Goal: Information Seeking & Learning: Check status

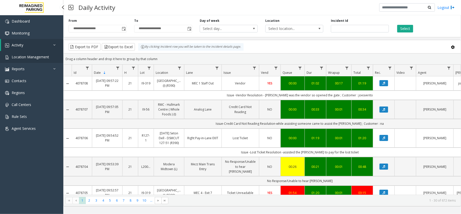
click at [29, 57] on span "Location Management" at bounding box center [30, 56] width 37 height 5
click at [34, 59] on link "Location Management" at bounding box center [31, 57] width 63 height 12
click at [30, 55] on span "Location Management" at bounding box center [30, 56] width 37 height 5
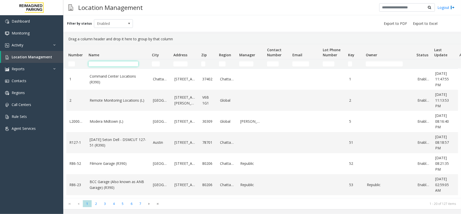
click at [97, 63] on input "Name Filter" at bounding box center [114, 63] width 50 height 5
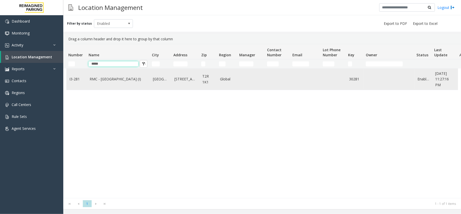
type input "*****"
click at [109, 79] on link "RMC - Mount Royal Village (I)" at bounding box center [118, 79] width 57 height 6
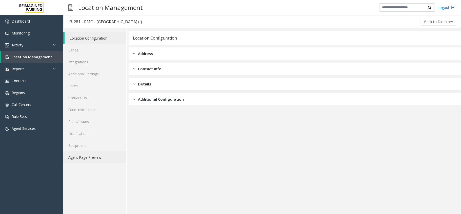
click at [93, 157] on link "Agent Page Preview" at bounding box center [94, 157] width 63 height 12
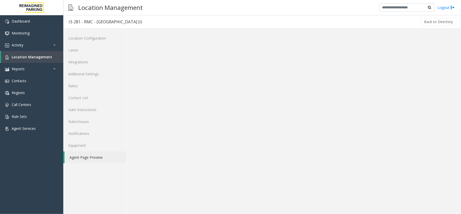
click at [93, 157] on link "Agent Page Preview" at bounding box center [96, 157] width 62 height 12
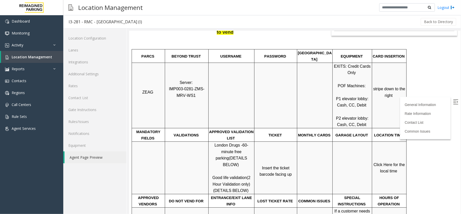
scroll to position [101, 0]
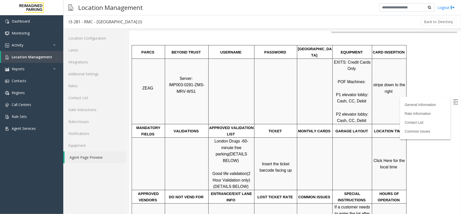
click at [432, 99] on label at bounding box center [456, 102] width 8 height 8
click at [38, 45] on link "Activity" at bounding box center [31, 45] width 63 height 12
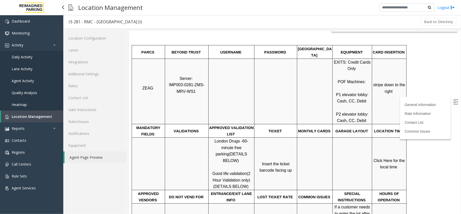
click at [29, 55] on span "Daily Activity" at bounding box center [22, 56] width 21 height 5
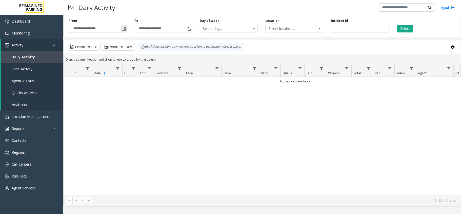
click at [126, 28] on span "Toggle popup" at bounding box center [124, 29] width 4 height 4
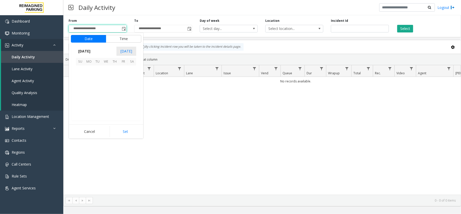
scroll to position [90849, 0]
click at [88, 85] on span "15" at bounding box center [89, 87] width 9 height 9
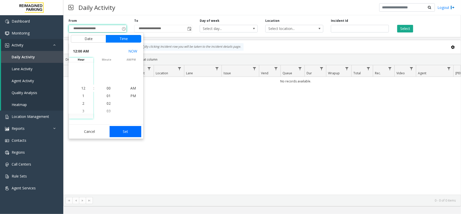
click at [135, 129] on button "Set" at bounding box center [126, 131] width 32 height 11
type input "**********"
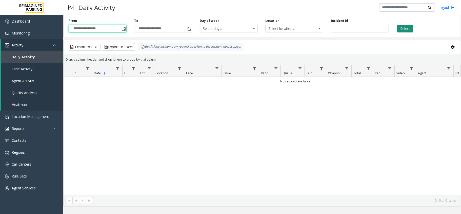
click at [397, 28] on button "Select" at bounding box center [405, 29] width 16 height 8
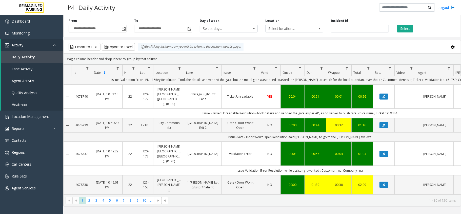
scroll to position [526, 0]
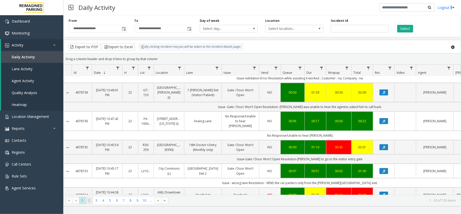
click at [87, 200] on span "2" at bounding box center [89, 200] width 7 height 7
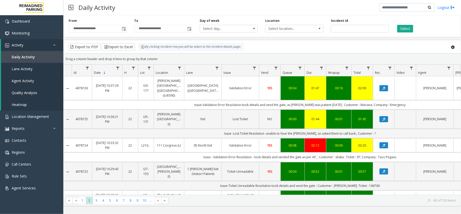
click at [142, 4] on div "Daily Activity Logout" at bounding box center [262, 7] width 398 height 15
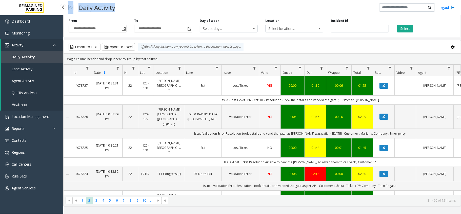
drag, startPoint x: 116, startPoint y: 9, endPoint x: 70, endPoint y: 9, distance: 45.3
click at [70, 9] on div "Daily Activity" at bounding box center [92, 7] width 52 height 12
click at [218, 14] on div "Daily Activity Logout" at bounding box center [262, 7] width 398 height 15
click at [219, 10] on div "Daily Activity Logout" at bounding box center [262, 7] width 398 height 15
drag, startPoint x: 227, startPoint y: 95, endPoint x: 381, endPoint y: 95, distance: 154.2
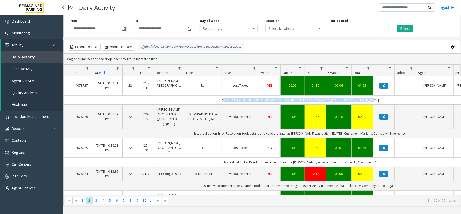
click at [381, 95] on td "Issue -Lost Ticket LPN - chf1812 Resolution -Took the details and vended the ga…" at bounding box center [300, 99] width 456 height 9
drag, startPoint x: 381, startPoint y: 95, endPoint x: 225, endPoint y: 93, distance: 155.9
click at [225, 95] on td "Issue -Lost Ticket LPN - chf1812 Resolution -Took the details and vended the ga…" at bounding box center [300, 99] width 456 height 9
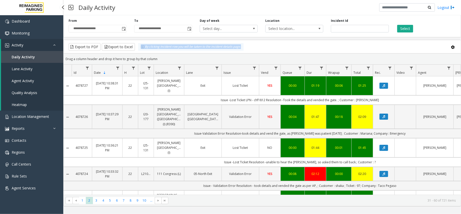
drag, startPoint x: 258, startPoint y: 46, endPoint x: 138, endPoint y: 48, distance: 120.0
click at [138, 48] on div "Export to PDF Export to Excel By clicking Incident row you will be taken to the…" at bounding box center [262, 47] width 389 height 8
drag, startPoint x: 133, startPoint y: 21, endPoint x: 72, endPoint y: 16, distance: 61.5
click at [72, 16] on div "**********" at bounding box center [262, 25] width 398 height 24
click at [75, 15] on div "**********" at bounding box center [262, 25] width 398 height 24
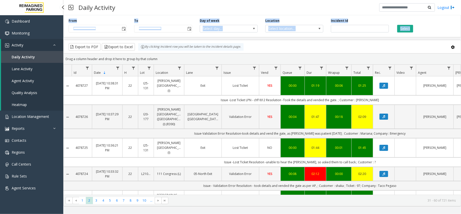
drag, startPoint x: 67, startPoint y: 19, endPoint x: 419, endPoint y: 31, distance: 352.3
click at [419, 31] on div "**********" at bounding box center [262, 25] width 398 height 24
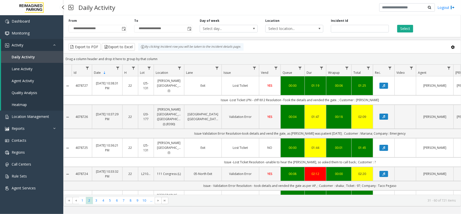
click at [419, 31] on div "Select" at bounding box center [426, 25] width 66 height 14
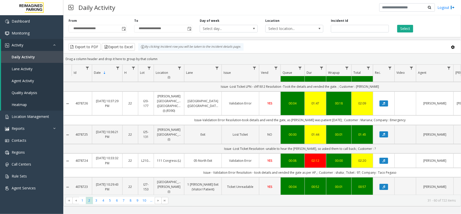
scroll to position [14, 0]
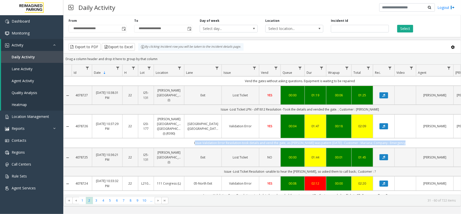
drag, startPoint x: 193, startPoint y: 81, endPoint x: 403, endPoint y: 136, distance: 217.3
click at [403, 138] on td "Issue-Validation Error Resolution-took details and vend the gate, as [PERSON_NA…" at bounding box center [300, 142] width 456 height 9
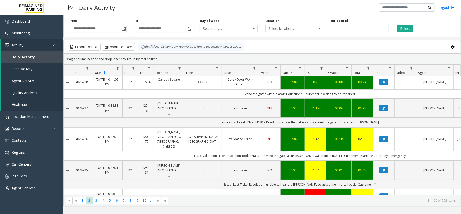
scroll to position [0, 0]
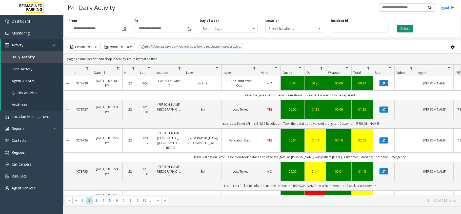
click at [407, 31] on button "Select" at bounding box center [405, 29] width 16 height 8
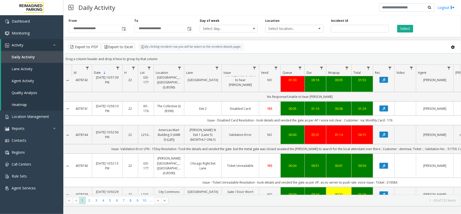
scroll to position [439, 0]
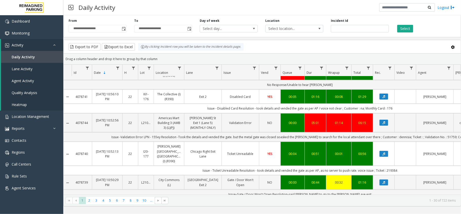
click at [280, 40] on kendo-grid "Export to PDF Export to Excel By clicking Incident row you will be taken to the…" at bounding box center [262, 123] width 398 height 166
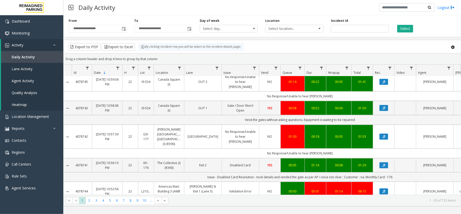
scroll to position [391, 0]
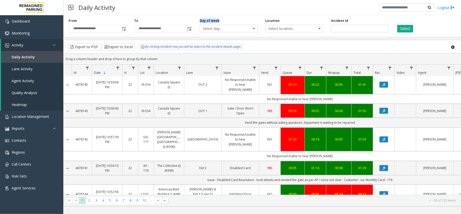
drag, startPoint x: 200, startPoint y: 19, endPoint x: 248, endPoint y: 19, distance: 48.4
click at [249, 19] on div "Day of week Select day..." at bounding box center [229, 25] width 66 height 14
drag, startPoint x: 123, startPoint y: 6, endPoint x: 68, endPoint y: 10, distance: 54.8
click at [68, 10] on div "Daily Activity Logout" at bounding box center [262, 7] width 398 height 15
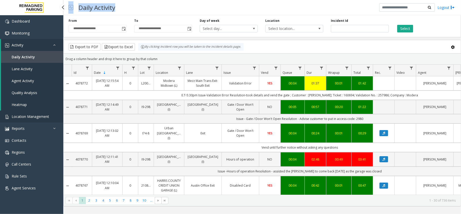
scroll to position [391, 0]
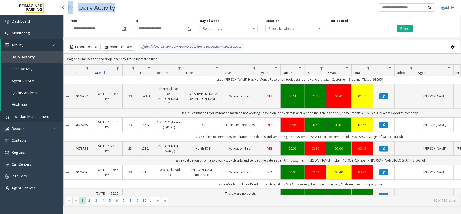
click at [37, 115] on span "Location Management" at bounding box center [30, 116] width 37 height 5
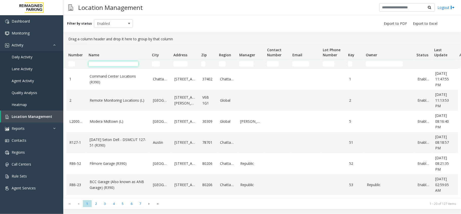
click at [120, 64] on input "Name Filter" at bounding box center [114, 63] width 50 height 5
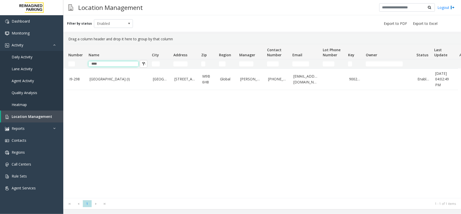
type input "****"
click at [113, 79] on link "Dundas Kipling Centre (I)" at bounding box center [118, 79] width 57 height 6
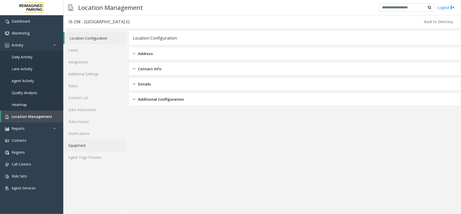
click at [97, 149] on link "Equipment" at bounding box center [94, 145] width 63 height 12
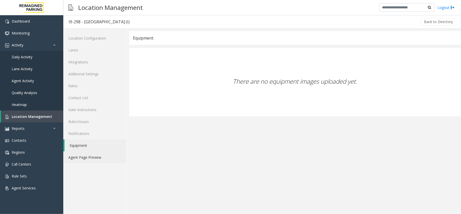
click at [96, 155] on link "Agent Page Preview" at bounding box center [94, 157] width 63 height 12
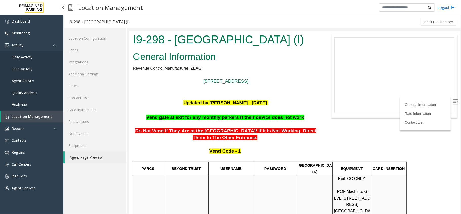
click at [32, 55] on link "Daily Activity" at bounding box center [31, 57] width 63 height 12
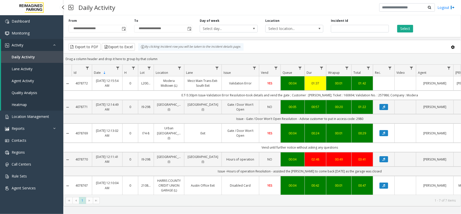
click at [55, 45] on icon at bounding box center [55, 45] width 5 height 4
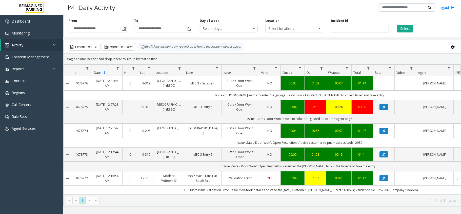
click at [162, 56] on div "Drag a column header and drop it here to group by that column" at bounding box center [262, 58] width 397 height 9
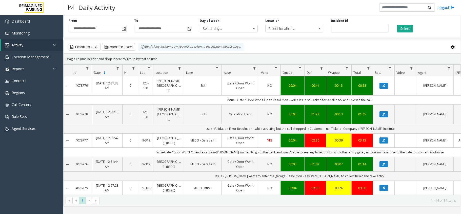
click at [430, 149] on td "Issue-Gate / Door Won't Open Resolution-PArker wanted to go to the bank and was…" at bounding box center [300, 151] width 456 height 9
copy td "Abdoulye"
drag, startPoint x: 153, startPoint y: 147, endPoint x: 285, endPoint y: 150, distance: 131.7
click at [285, 150] on td "Issue-Gate / Door Won't Open Resolution-PArker wanted to go to the bank and was…" at bounding box center [300, 151] width 456 height 9
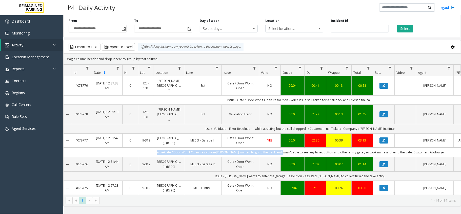
click at [148, 149] on td "Issue-Gate / Door Won't Open Resolution-PArker wanted to go to the bank and was…" at bounding box center [300, 151] width 456 height 9
drag, startPoint x: 152, startPoint y: 149, endPoint x: 224, endPoint y: 148, distance: 71.9
click at [224, 148] on td "Issue-Gate / Door Won't Open Resolution-PArker wanted to go to the bank and was…" at bounding box center [300, 151] width 456 height 9
copy td "Issue-Gate / Door Won't Open Resolution-"
